Goal: Task Accomplishment & Management: Manage account settings

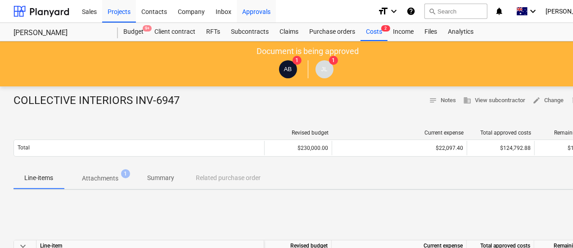
click at [263, 8] on div "Approvals" at bounding box center [256, 11] width 39 height 23
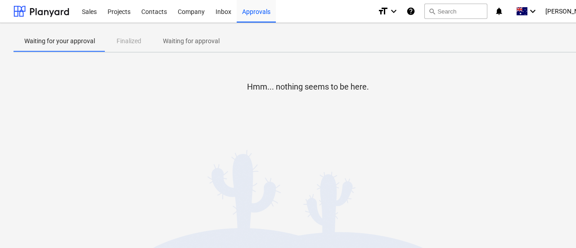
click at [182, 44] on p "Waiting for approval" at bounding box center [191, 40] width 57 height 9
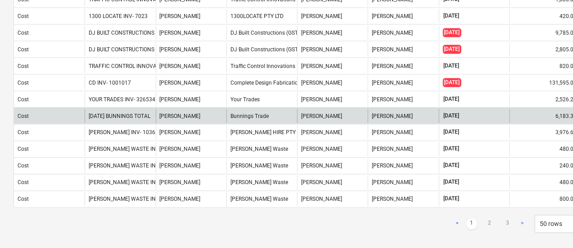
scroll to position [731, 0]
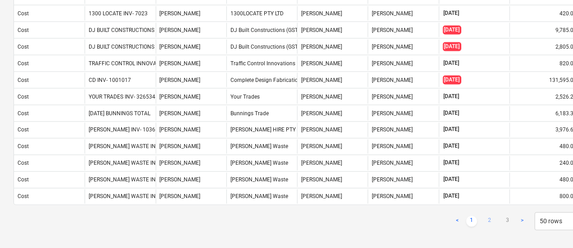
click at [487, 216] on link "2" at bounding box center [490, 221] width 11 height 11
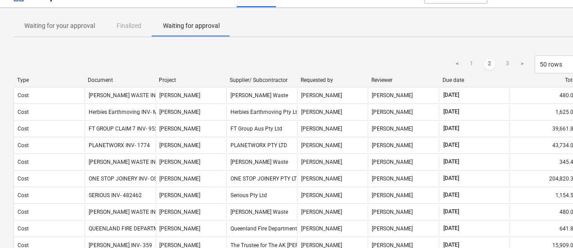
scroll to position [10, 0]
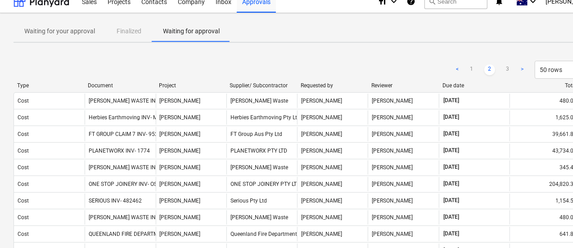
click at [449, 88] on div "Due date" at bounding box center [475, 85] width 64 height 6
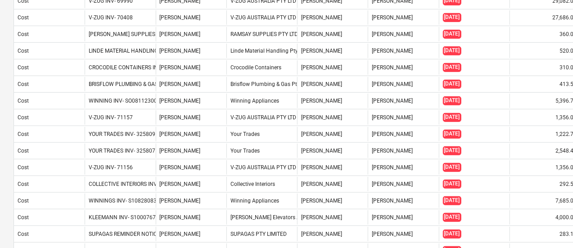
scroll to position [190, 0]
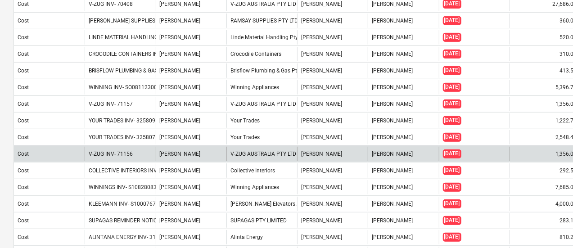
click at [136, 149] on div "V-ZUG INV- 71156" at bounding box center [120, 154] width 71 height 14
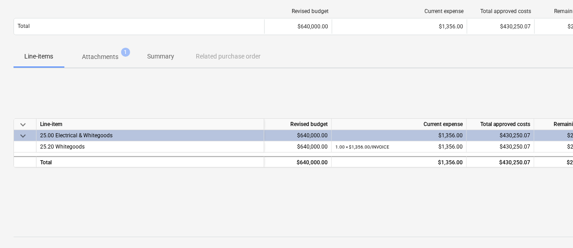
scroll to position [45, 0]
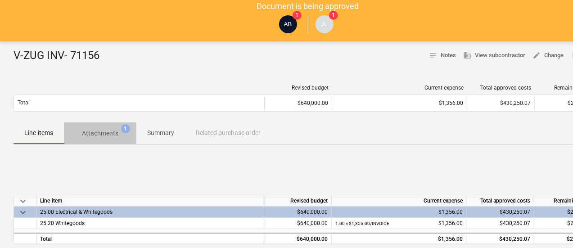
click at [91, 129] on p "Attachments" at bounding box center [100, 133] width 36 height 9
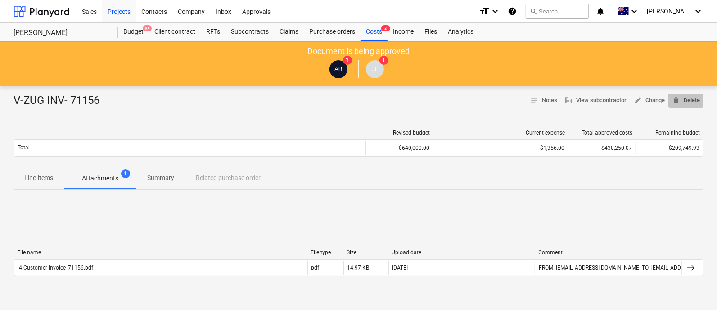
click at [573, 101] on span "delete Delete" at bounding box center [686, 100] width 28 height 10
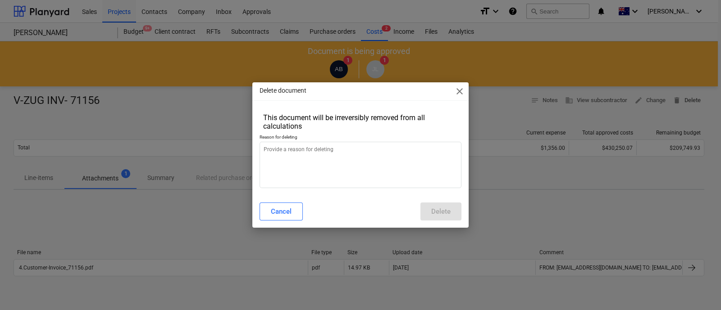
type textarea "x"
click at [345, 146] on textarea at bounding box center [360, 165] width 202 height 46
type textarea "T"
type textarea "x"
type textarea "TH"
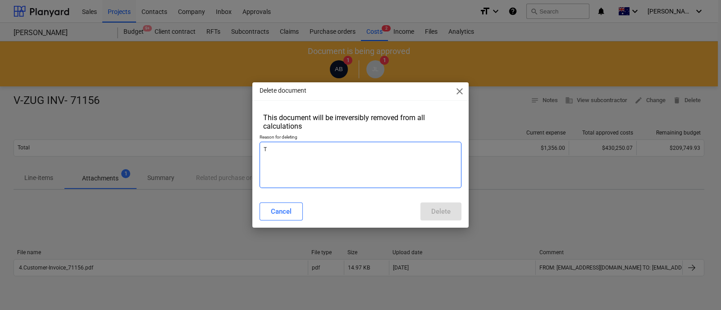
type textarea "x"
type textarea "THi"
type textarea "x"
type textarea "THis"
type textarea "x"
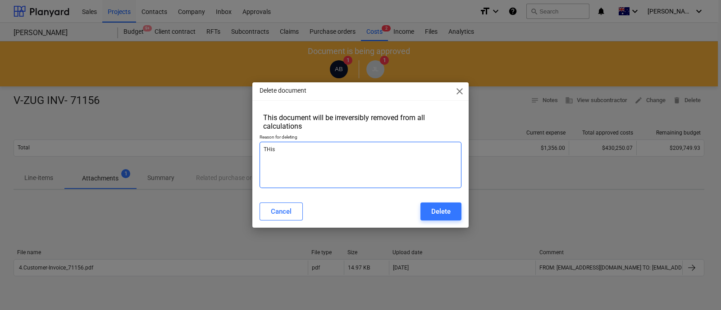
type textarea "THis"
type textarea "x"
type textarea "THis i"
type textarea "x"
type textarea "THis in"
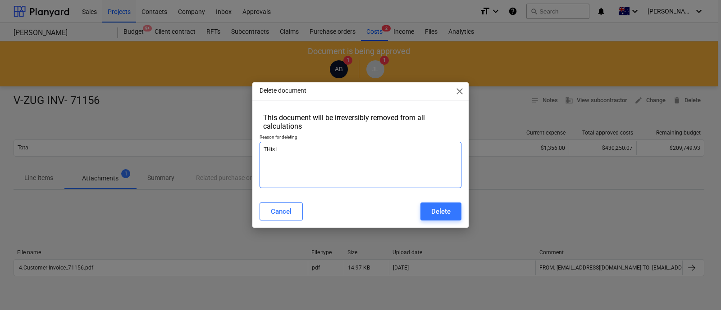
type textarea "x"
type textarea "THis inv"
type textarea "x"
type textarea "THis invo"
type textarea "x"
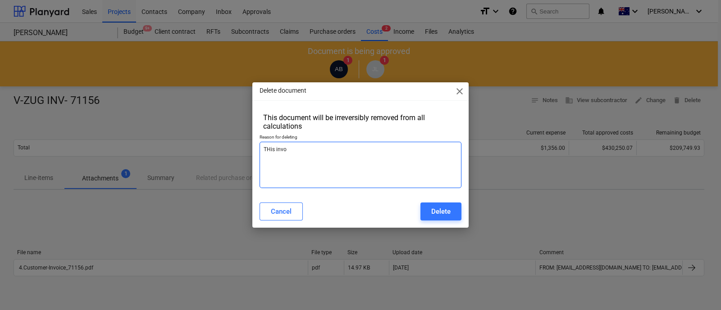
type textarea "THis invoi"
type textarea "x"
type textarea "THis invoic"
type textarea "x"
type textarea "THis invoice"
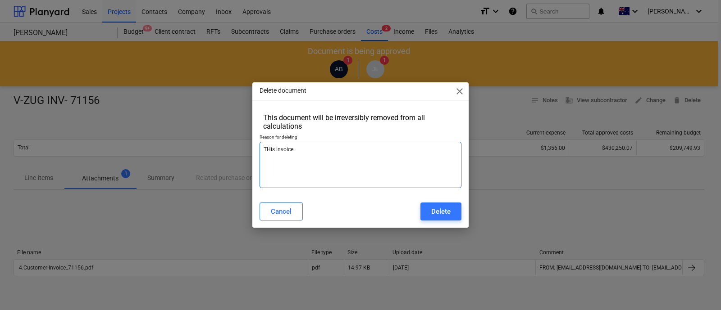
type textarea "x"
type textarea "THis invoice h"
type textarea "x"
type textarea "THis invoice ha"
type textarea "x"
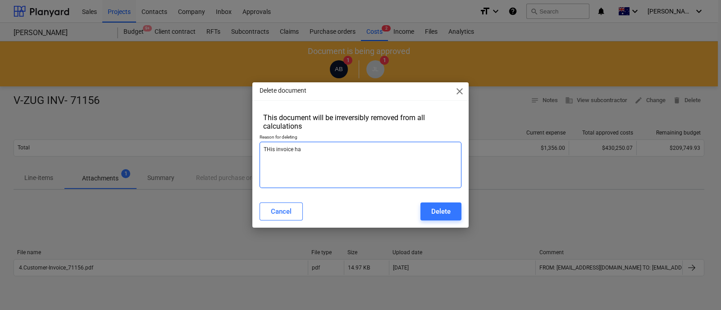
type textarea "THis invoice has"
type textarea "x"
type textarea "THis invoice has"
type textarea "x"
type textarea "THis invoice has b"
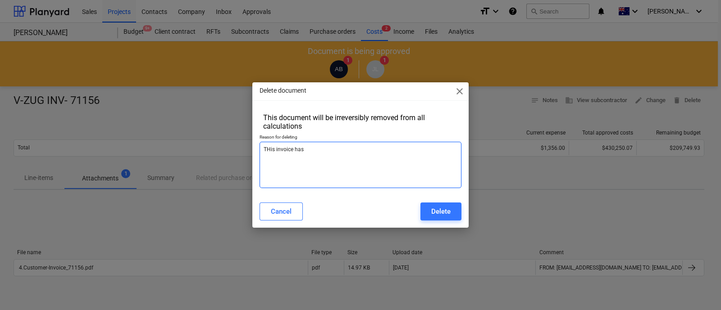
type textarea "x"
type textarea "THis invoice has be"
type textarea "x"
type textarea "THis invoice has bee"
type textarea "x"
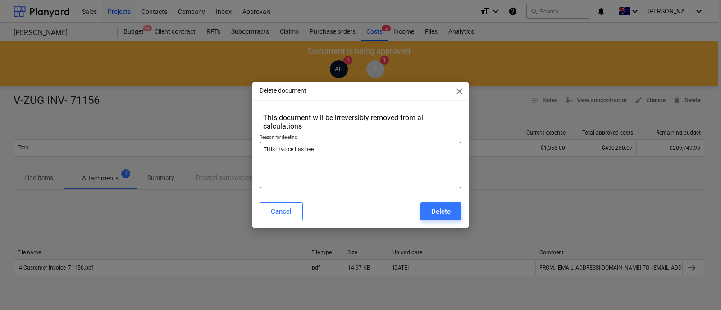
type textarea "THis invoice has been"
type textarea "x"
type textarea "THis invoice has been"
type textarea "x"
type textarea "THis invoice has been c"
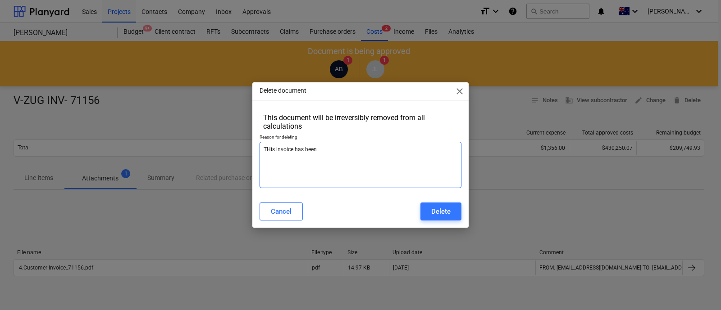
type textarea "x"
type textarea "THis invoice has been ca"
type textarea "x"
type textarea "THis invoice has been can"
type textarea "x"
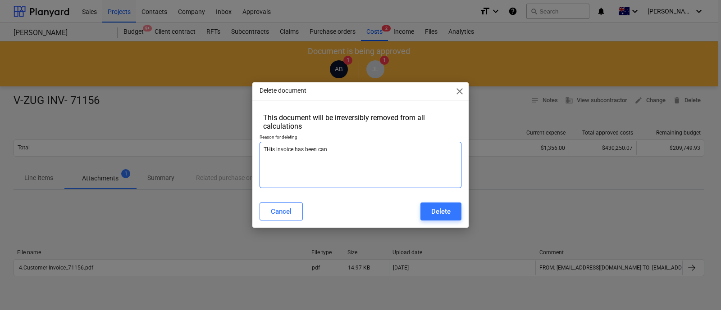
type textarea "THis invoice has been canc"
type textarea "x"
type textarea "THis invoice has been cance"
type textarea "x"
type textarea "THis invoice has been cancel"
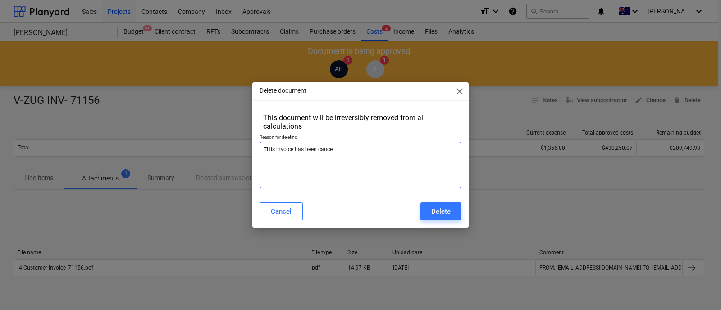
type textarea "x"
type textarea "THis invoice has been cancell"
type textarea "x"
type textarea "THis invoice has been cancelle"
type textarea "x"
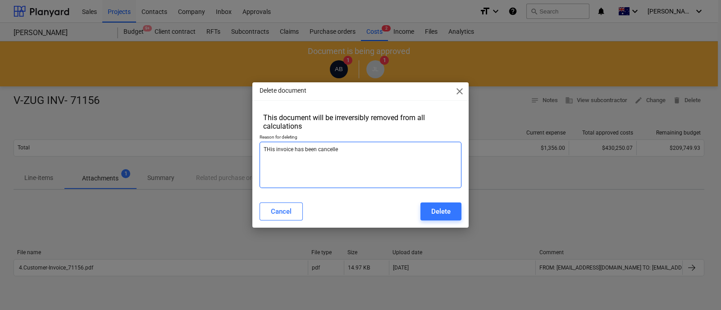
type textarea "THis invoice has been cancelled"
type textarea "x"
type textarea "THis invoice has been cancelled"
type textarea "x"
type textarea "THis invoice has been cancelled"
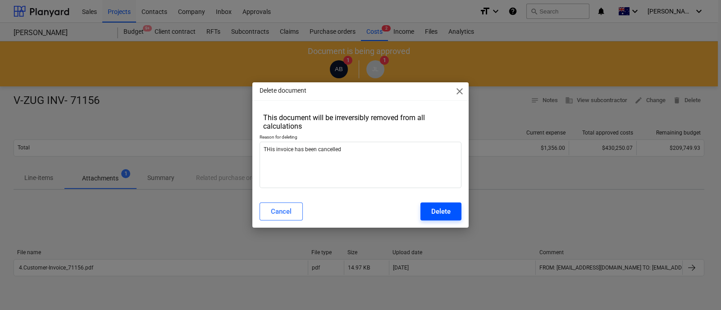
click at [443, 213] on div "Delete" at bounding box center [440, 212] width 19 height 12
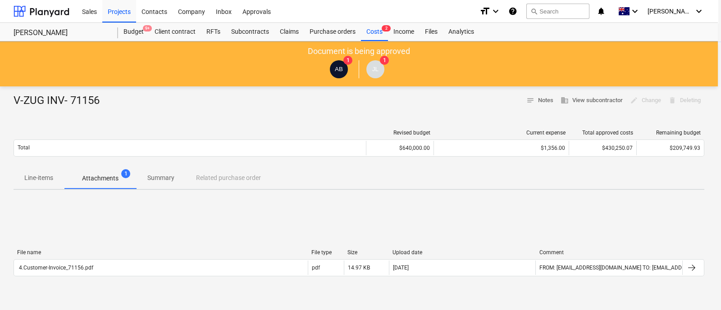
type textarea "x"
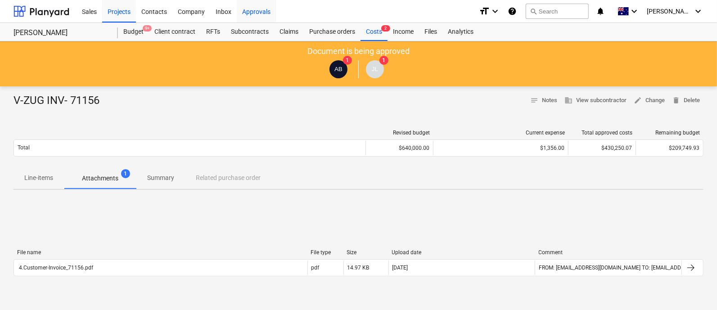
click at [269, 14] on div "Approvals" at bounding box center [256, 11] width 39 height 23
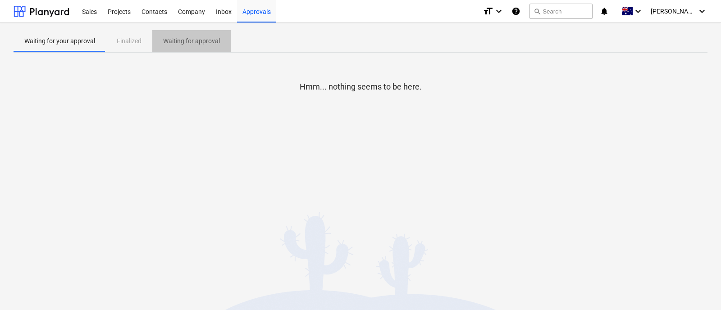
click at [183, 43] on p "Waiting for approval" at bounding box center [191, 40] width 57 height 9
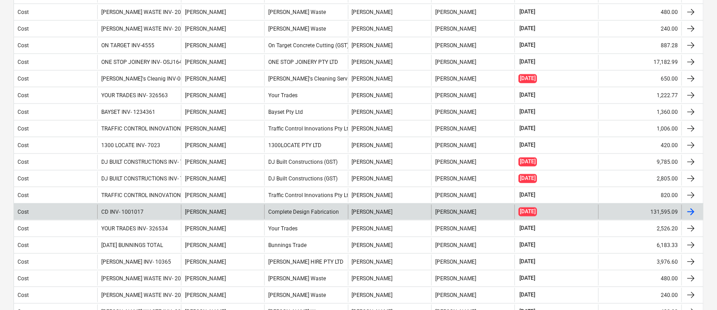
scroll to position [672, 0]
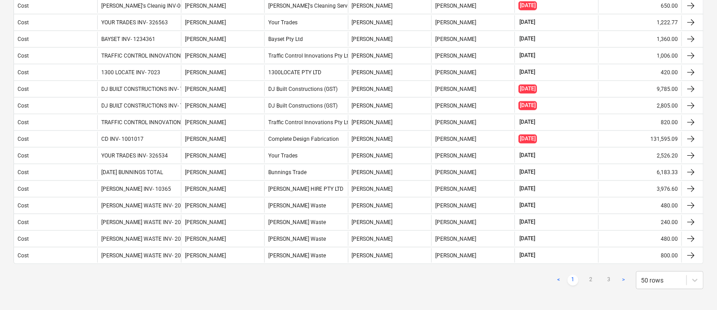
click at [573, 248] on link ">" at bounding box center [623, 280] width 11 height 11
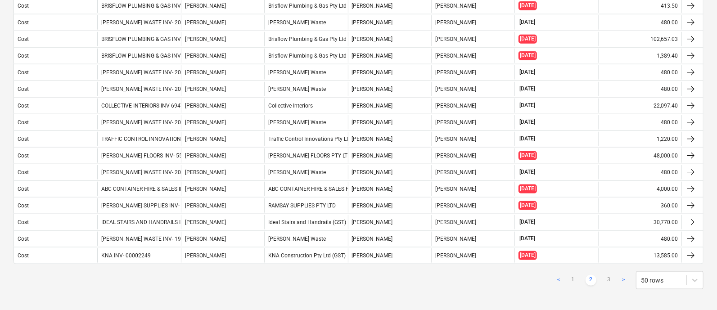
click at [573, 248] on link ">" at bounding box center [623, 280] width 11 height 11
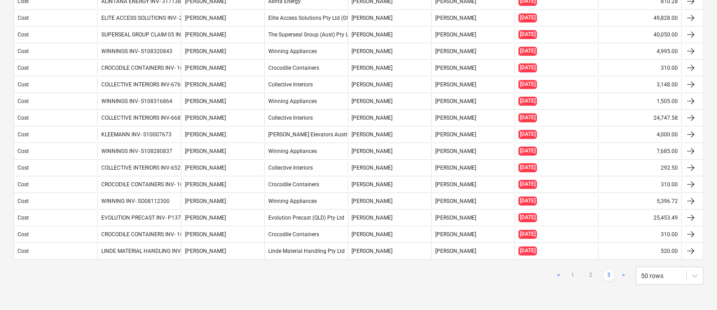
scroll to position [224, 0]
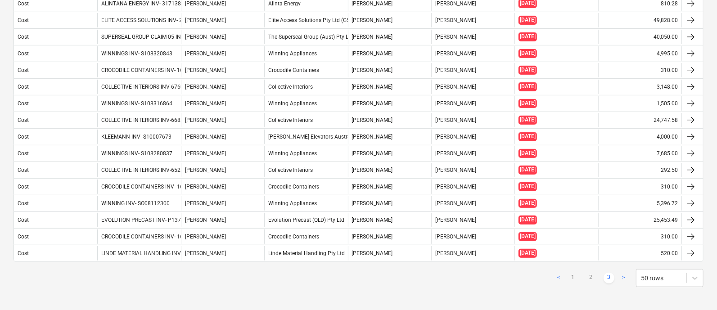
click at [573, 248] on link ">" at bounding box center [623, 278] width 11 height 11
click at [573, 248] on link "2" at bounding box center [591, 278] width 11 height 11
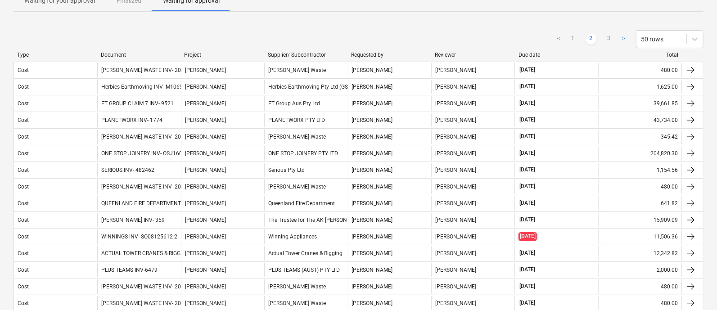
scroll to position [0, 0]
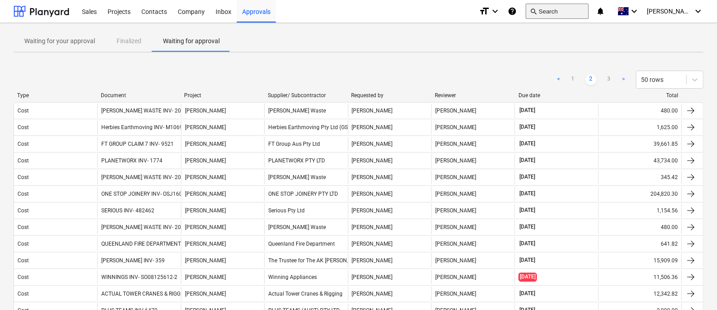
click at [563, 15] on button "search Search" at bounding box center [557, 11] width 63 height 15
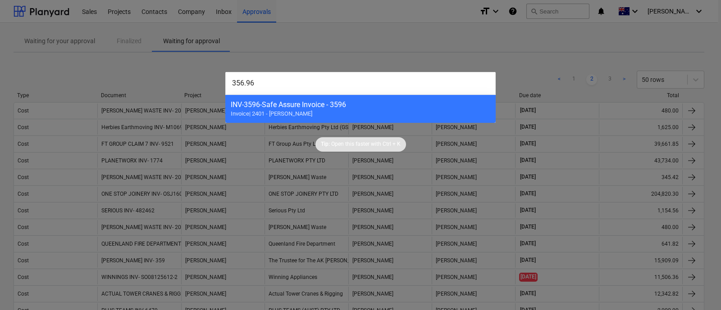
drag, startPoint x: 287, startPoint y: 84, endPoint x: 206, endPoint y: 84, distance: 80.6
click at [206, 84] on div "356.96 INV-3596 - Safe Assure Invoice - 3596 Invoice | 2401 - [PERSON_NAME] Tip…" at bounding box center [360, 155] width 721 height 310
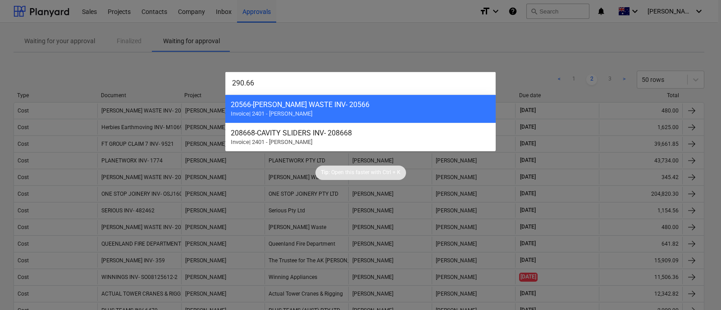
type input "290.66"
click at [544, 41] on div at bounding box center [360, 155] width 721 height 310
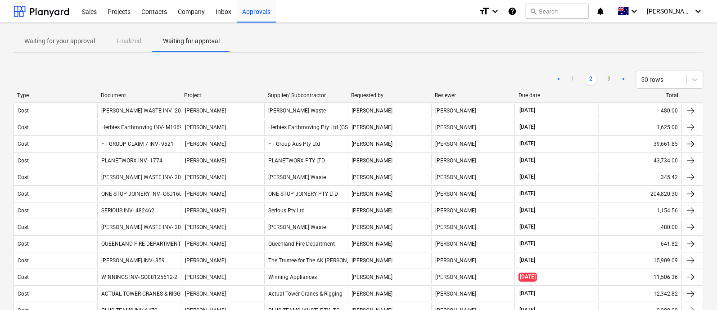
click at [116, 97] on div "Document" at bounding box center [139, 95] width 77 height 6
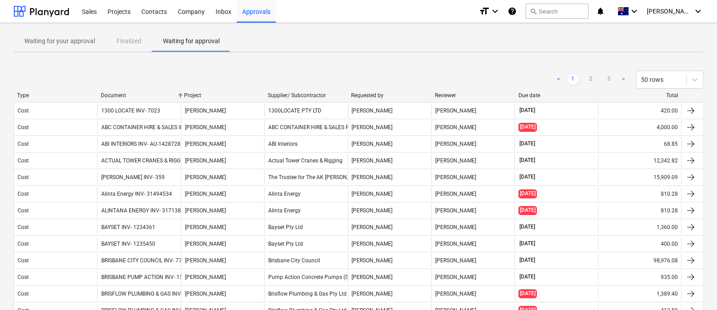
click at [177, 100] on div "Type Document Project Supplier/ Subcontractor Requested by Reviewer Due date To…" at bounding box center [359, 97] width 690 height 10
click at [183, 95] on div at bounding box center [180, 95] width 16 height 6
drag, startPoint x: 178, startPoint y: 97, endPoint x: 200, endPoint y: 97, distance: 22.1
click at [189, 97] on div at bounding box center [180, 95] width 16 height 6
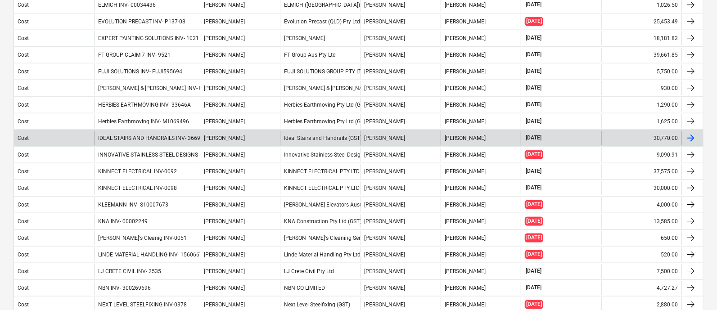
scroll to position [672, 0]
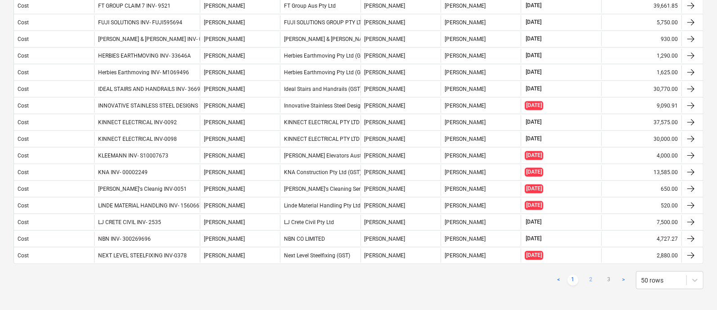
click at [573, 248] on link "2" at bounding box center [591, 280] width 11 height 11
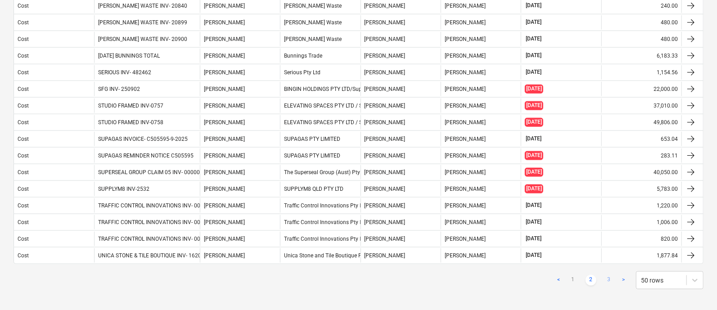
click at [573, 248] on link "3" at bounding box center [609, 280] width 11 height 11
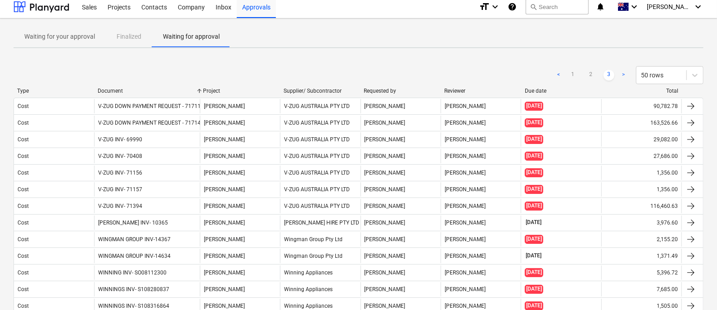
scroll to position [0, 0]
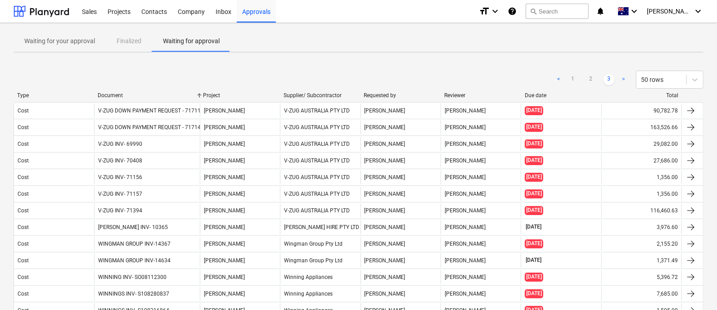
drag, startPoint x: 275, startPoint y: 110, endPoint x: 227, endPoint y: 55, distance: 73.1
click at [227, 55] on div "Waiting for your approval Finalized Waiting for approval < 1 2 3 > 50 rows Type…" at bounding box center [358, 279] width 717 height 513
click at [554, 16] on button "search Search" at bounding box center [557, 11] width 63 height 15
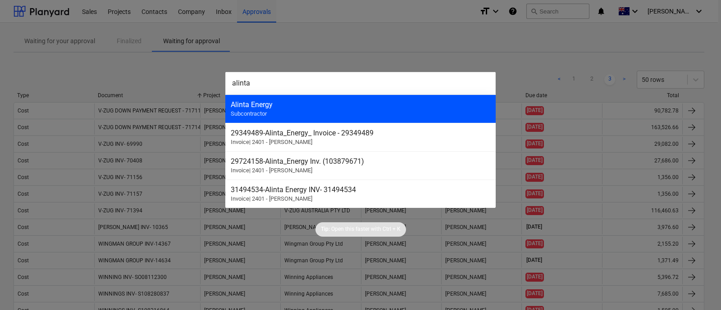
type input "alinta"
click at [263, 122] on div "Alinta Energy Subcontractor" at bounding box center [360, 109] width 270 height 28
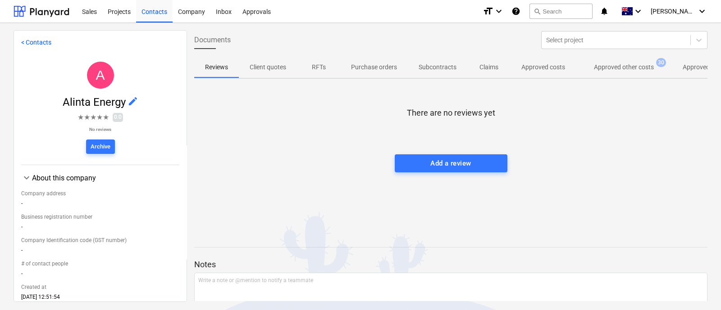
click at [573, 68] on p "Approved Incomes" at bounding box center [708, 67] width 52 height 9
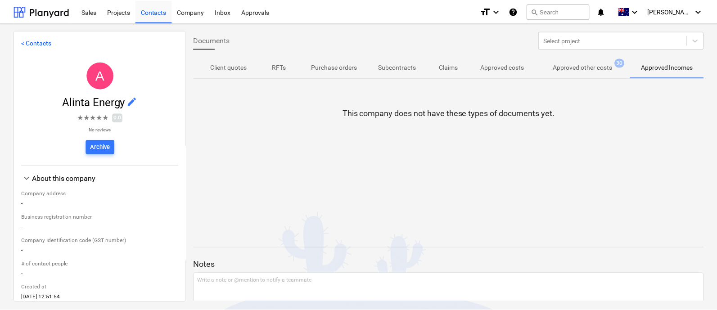
scroll to position [0, 41]
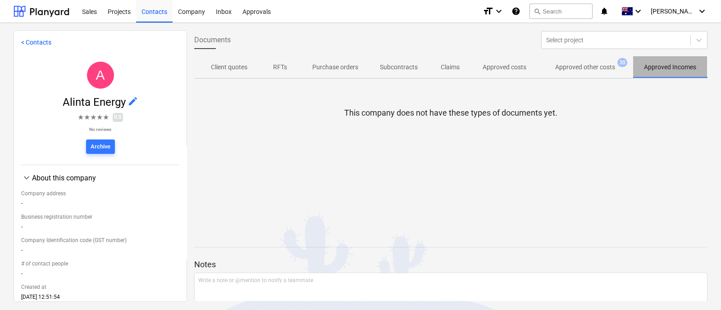
click at [573, 70] on p "Approved Incomes" at bounding box center [670, 67] width 52 height 9
click at [573, 74] on span "Approved other costs 30" at bounding box center [585, 67] width 96 height 16
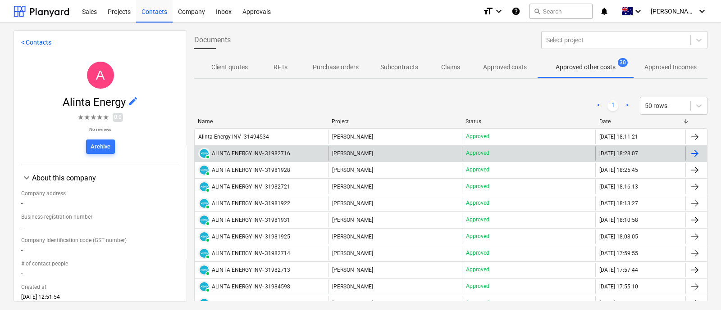
click at [306, 158] on div "PAID ALINTA ENERGY INV- 31982716" at bounding box center [261, 153] width 133 height 14
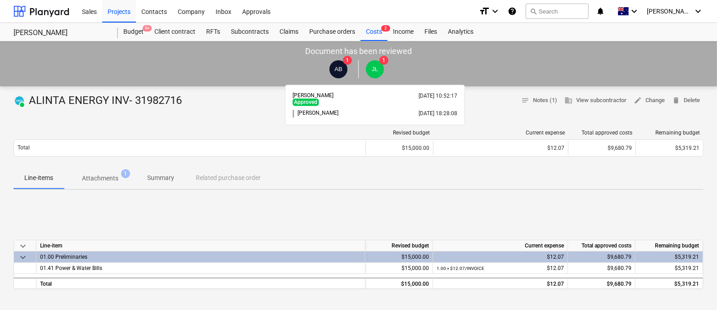
click at [376, 64] on span "JL" at bounding box center [375, 69] width 18 height 18
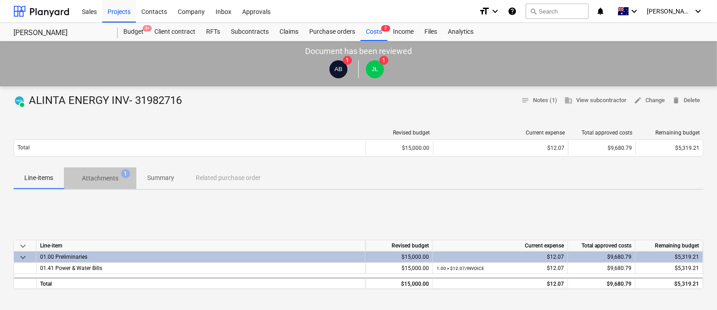
click at [104, 182] on p "Attachments" at bounding box center [100, 178] width 36 height 9
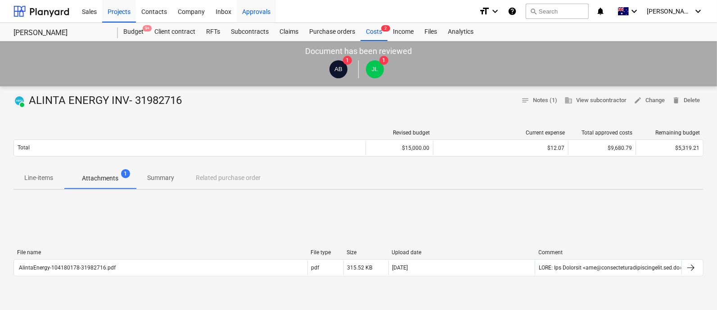
click at [259, 9] on div "Approvals" at bounding box center [256, 11] width 39 height 23
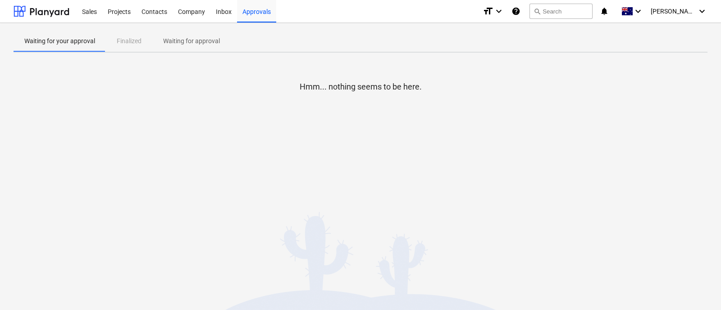
click at [209, 39] on p "Waiting for approval" at bounding box center [191, 40] width 57 height 9
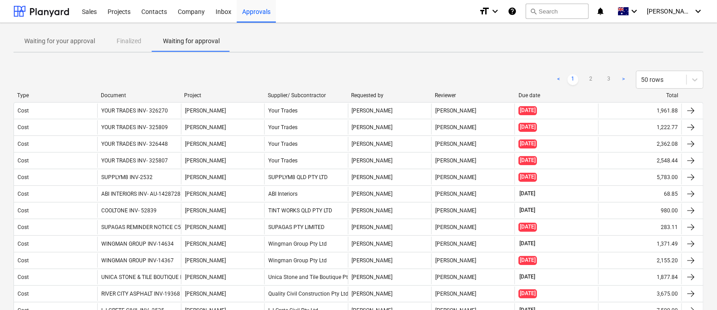
click at [109, 93] on div "Document" at bounding box center [139, 95] width 77 height 6
